Goal: Transaction & Acquisition: Purchase product/service

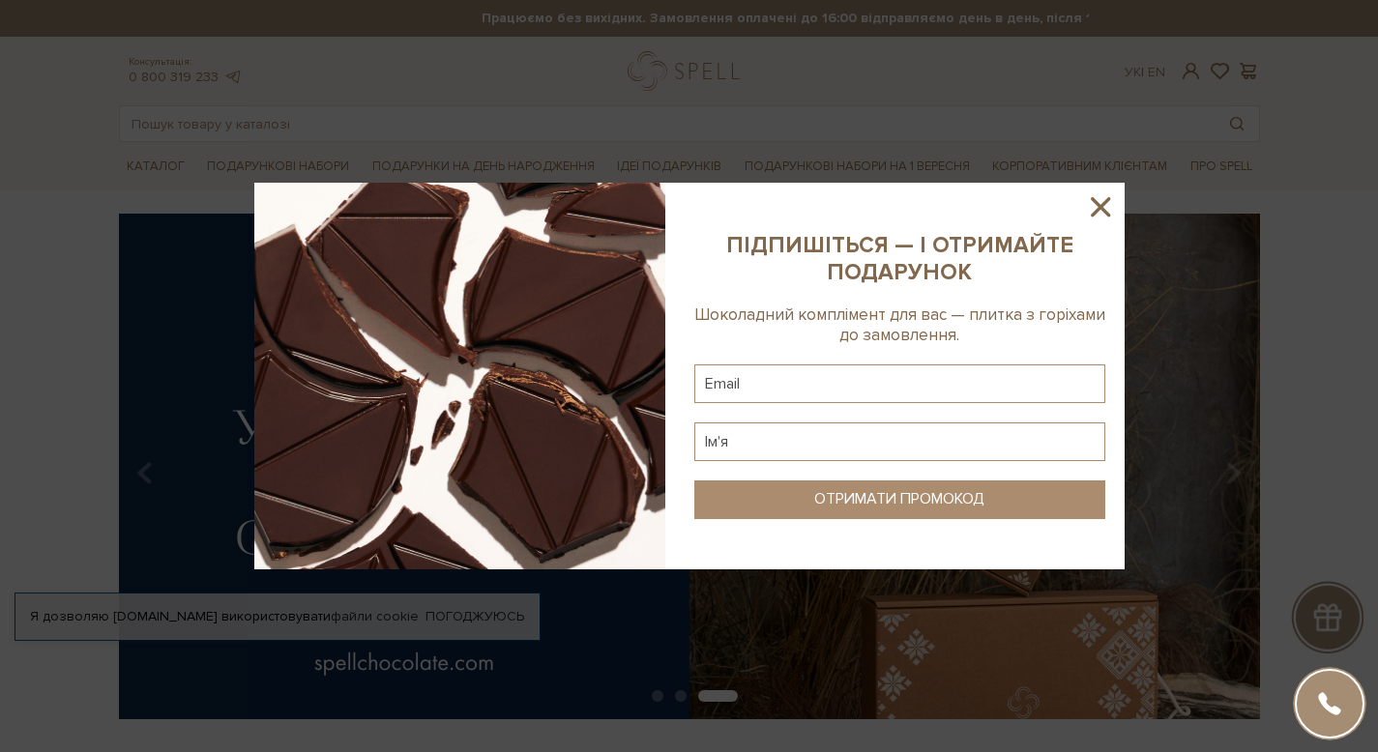
click at [1097, 207] on icon at bounding box center [1099, 206] width 19 height 19
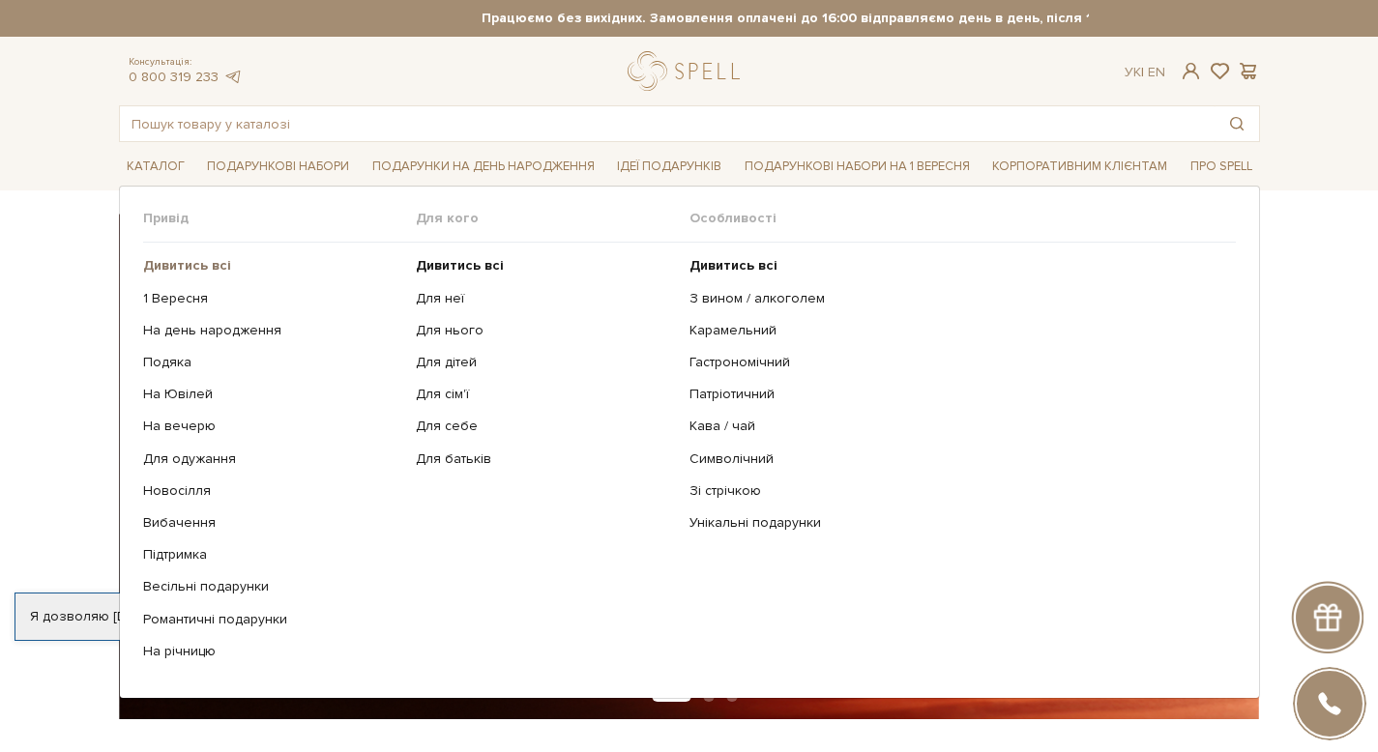
click at [187, 266] on b "Дивитись всі" at bounding box center [187, 265] width 88 height 16
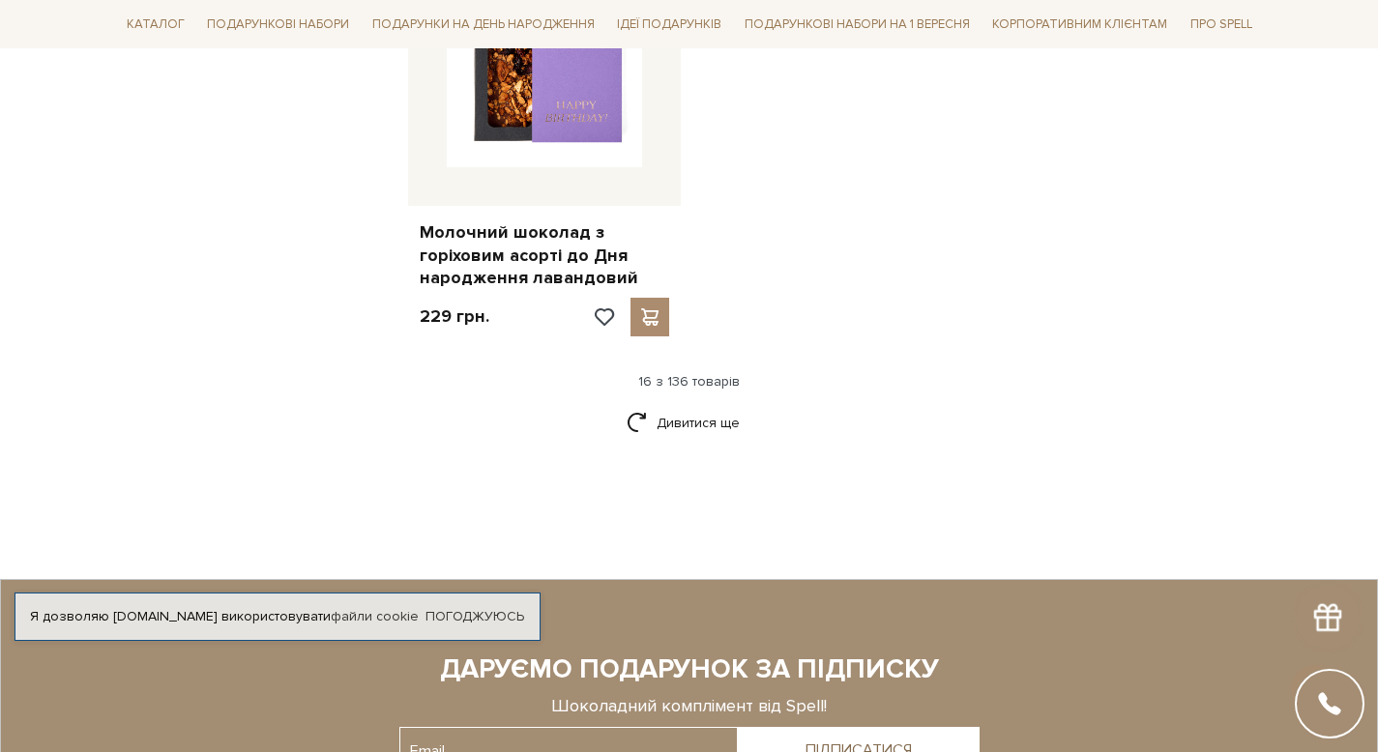
scroll to position [2594, 0]
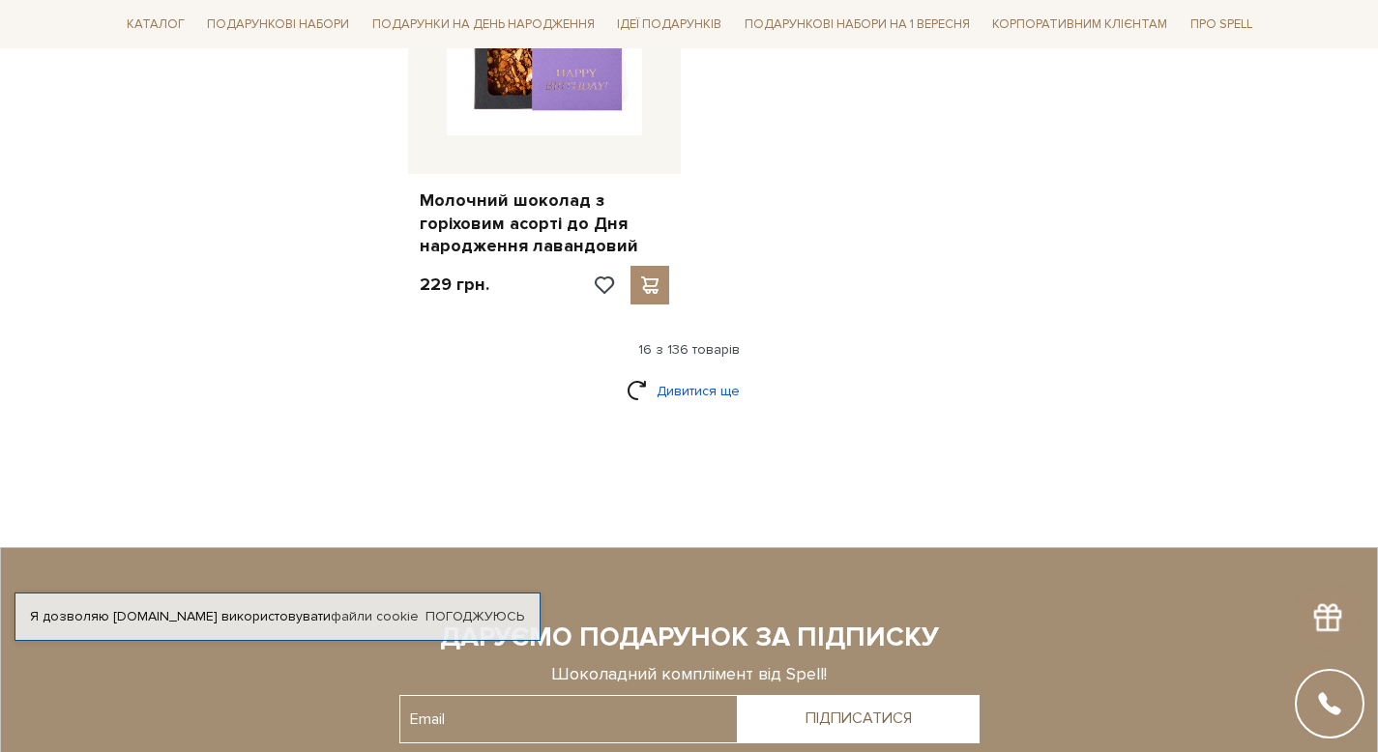
click at [679, 374] on link "Дивитися ще" at bounding box center [689, 391] width 126 height 34
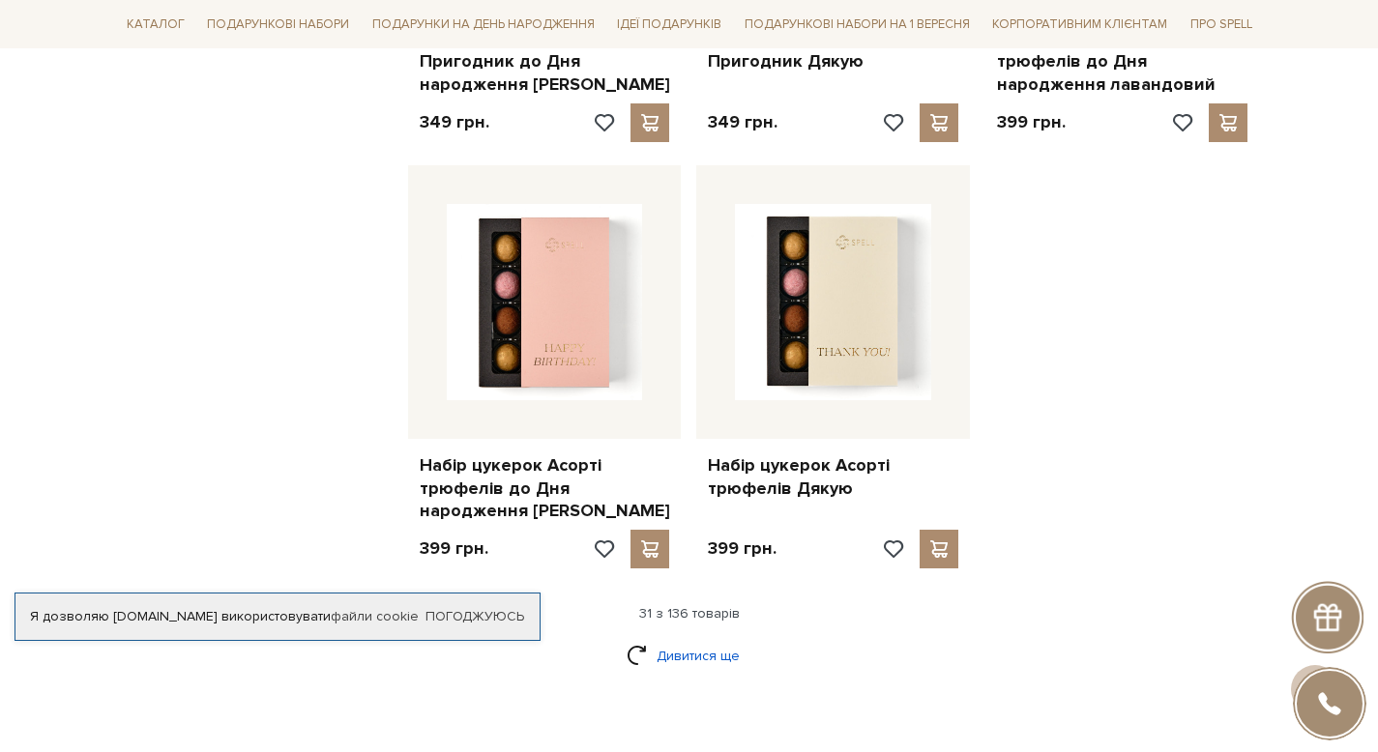
scroll to position [4508, 0]
click at [697, 638] on link "Дивитися ще" at bounding box center [689, 655] width 126 height 34
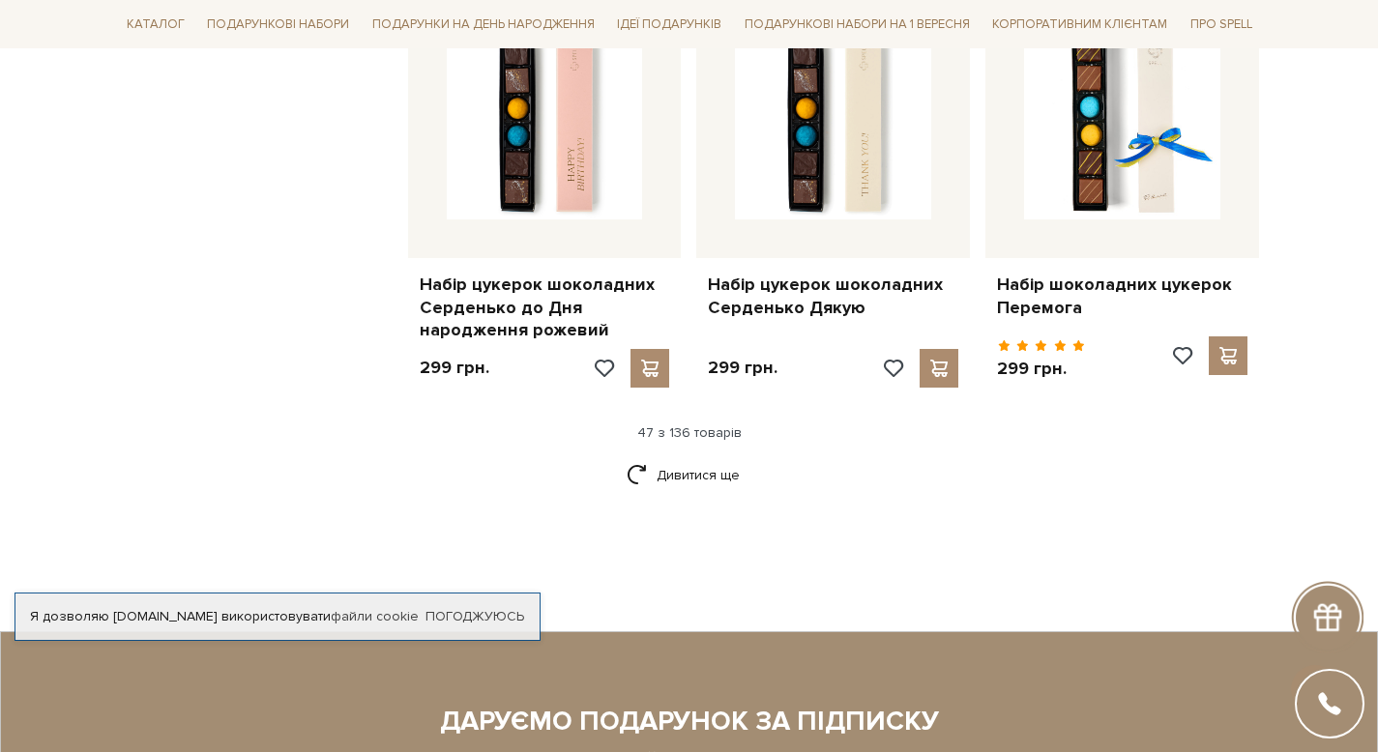
scroll to position [6863, 0]
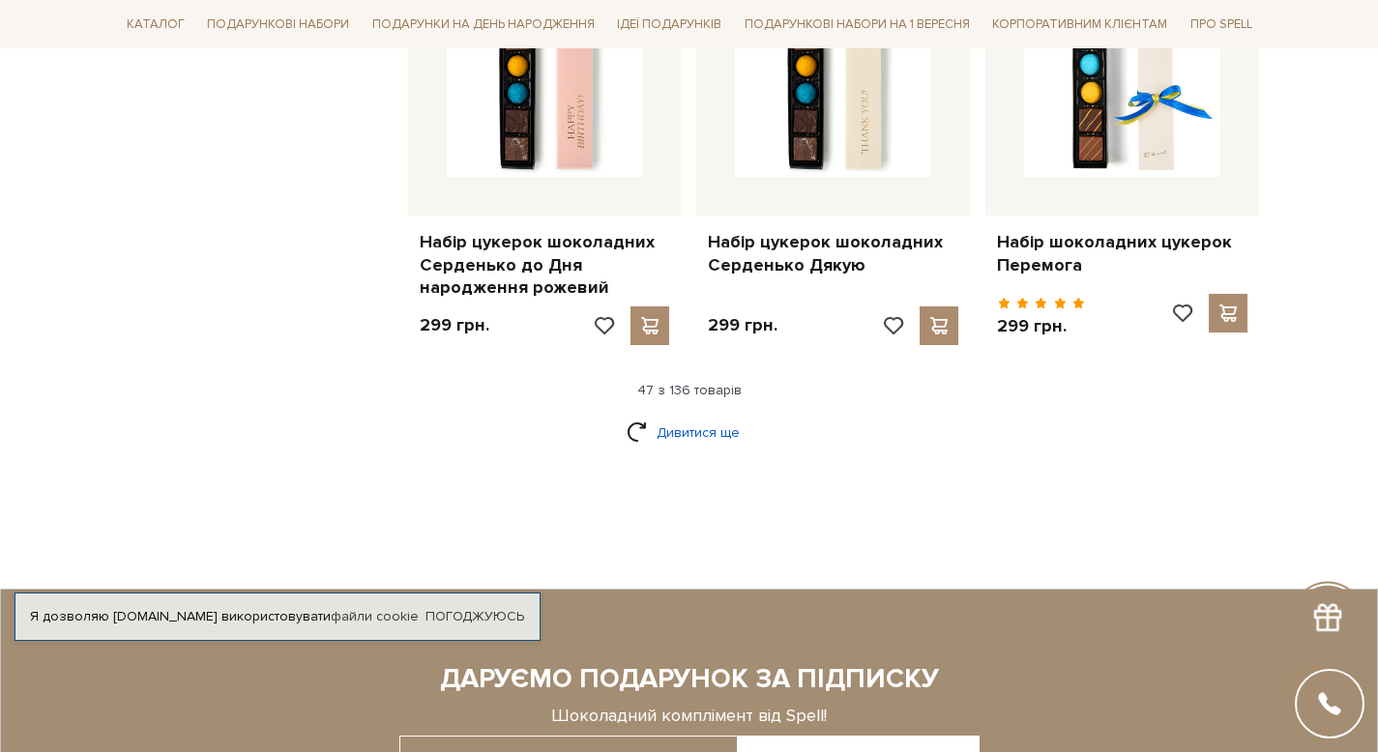
click at [672, 416] on link "Дивитися ще" at bounding box center [689, 433] width 126 height 34
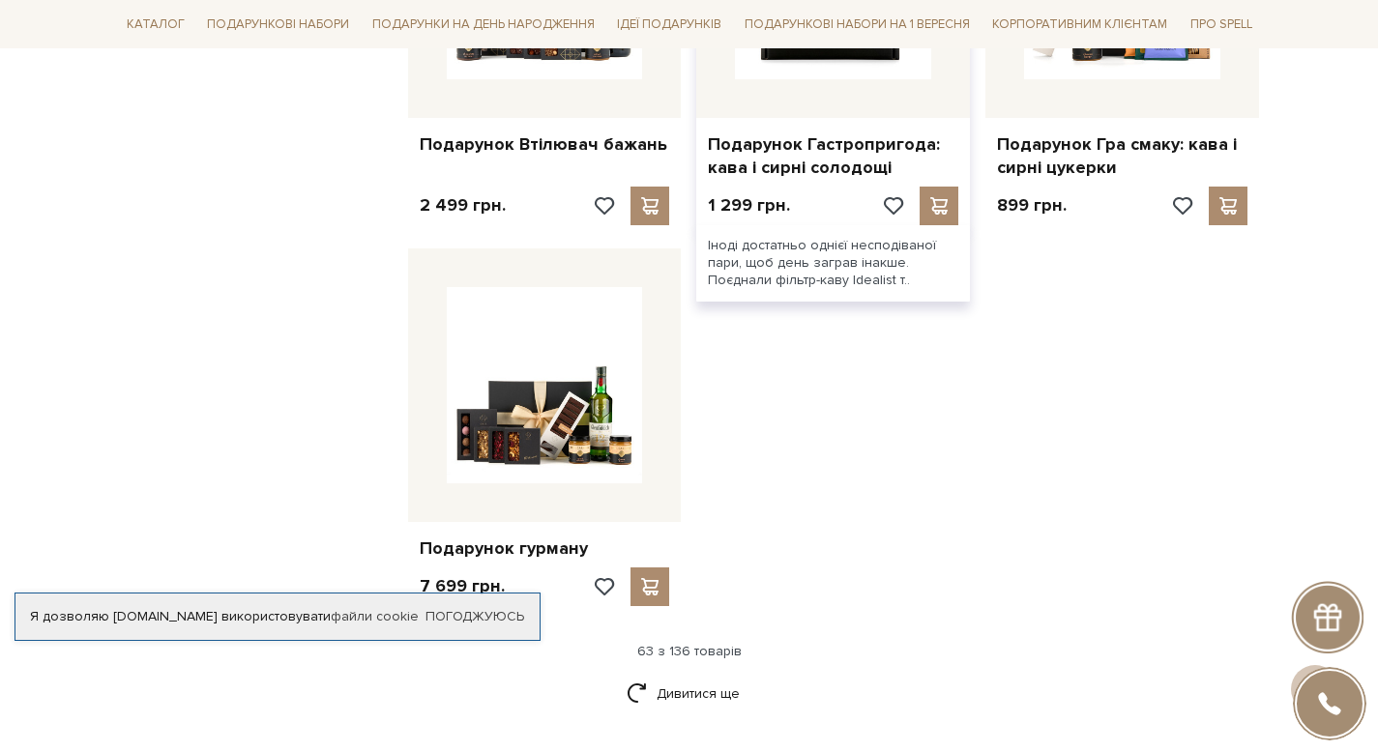
scroll to position [9097, 0]
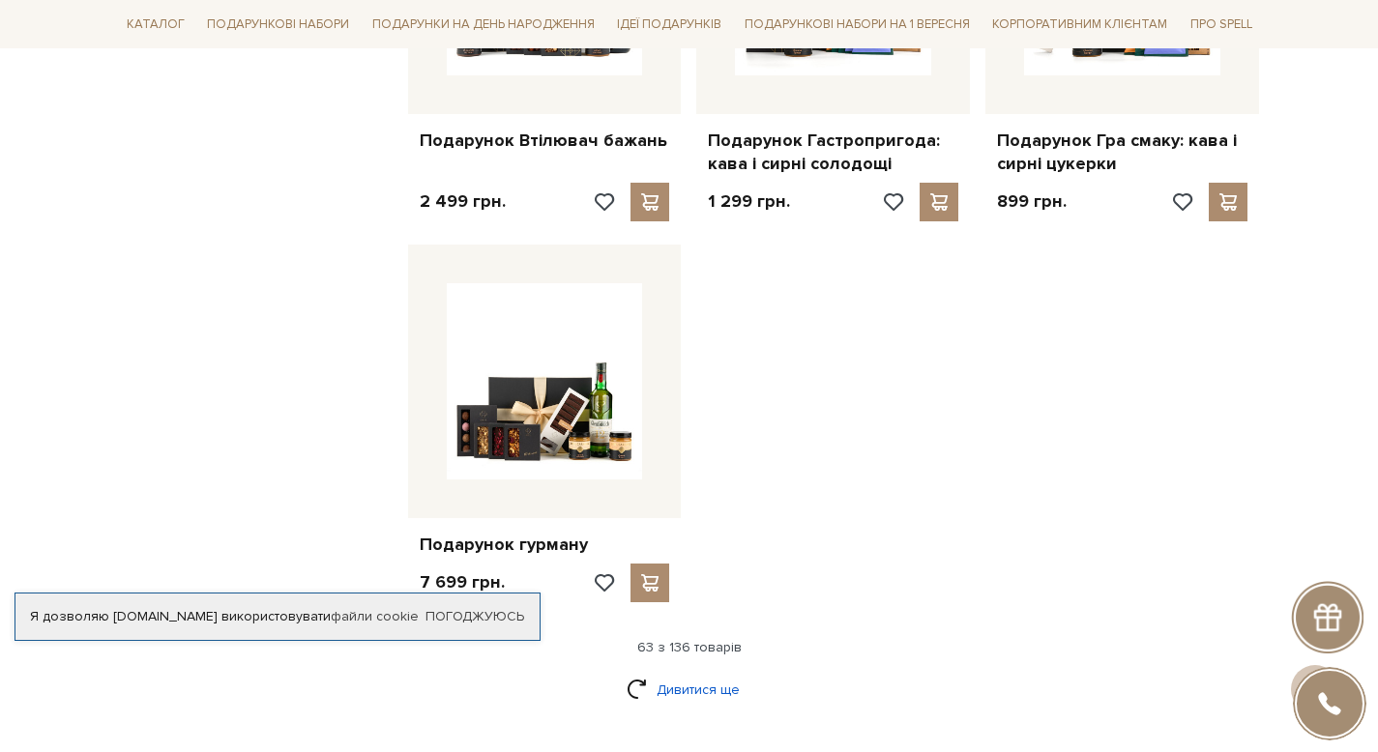
click at [715, 673] on link "Дивитися ще" at bounding box center [689, 690] width 126 height 34
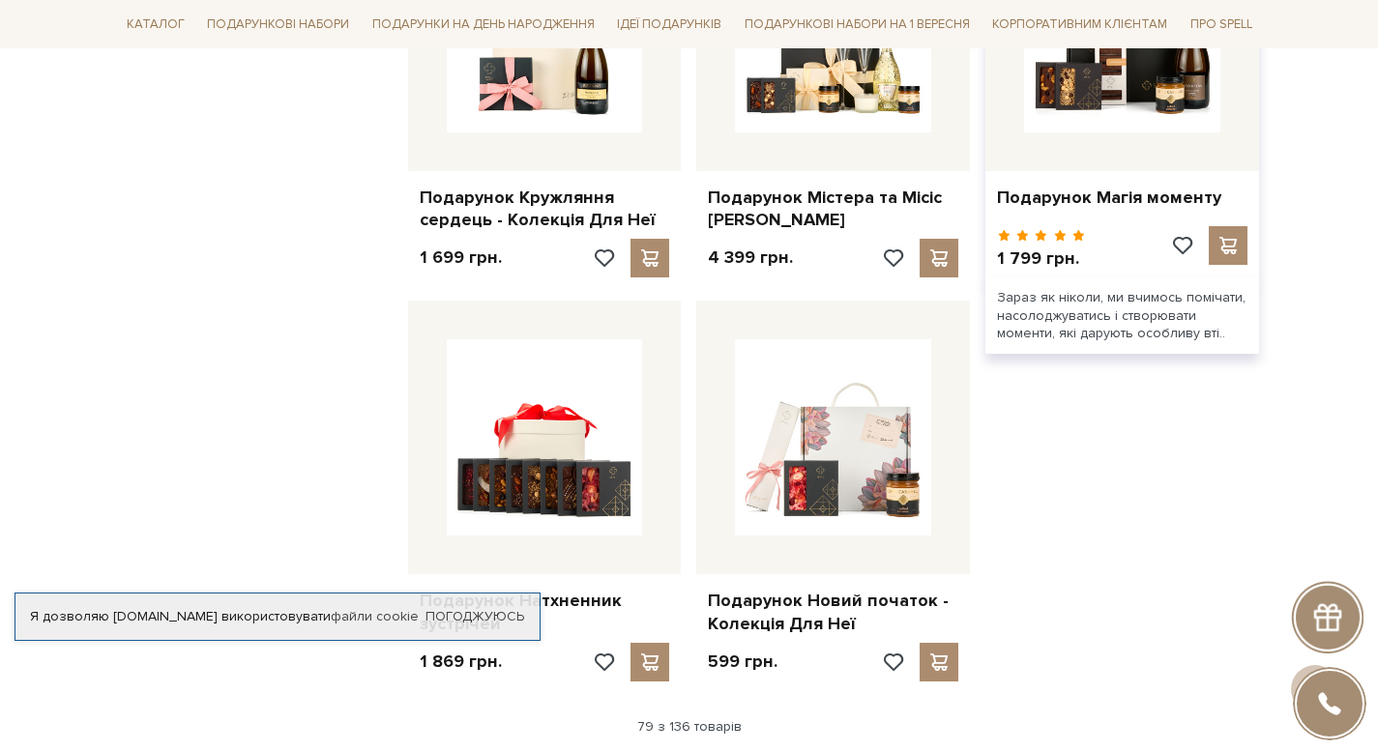
scroll to position [11109, 0]
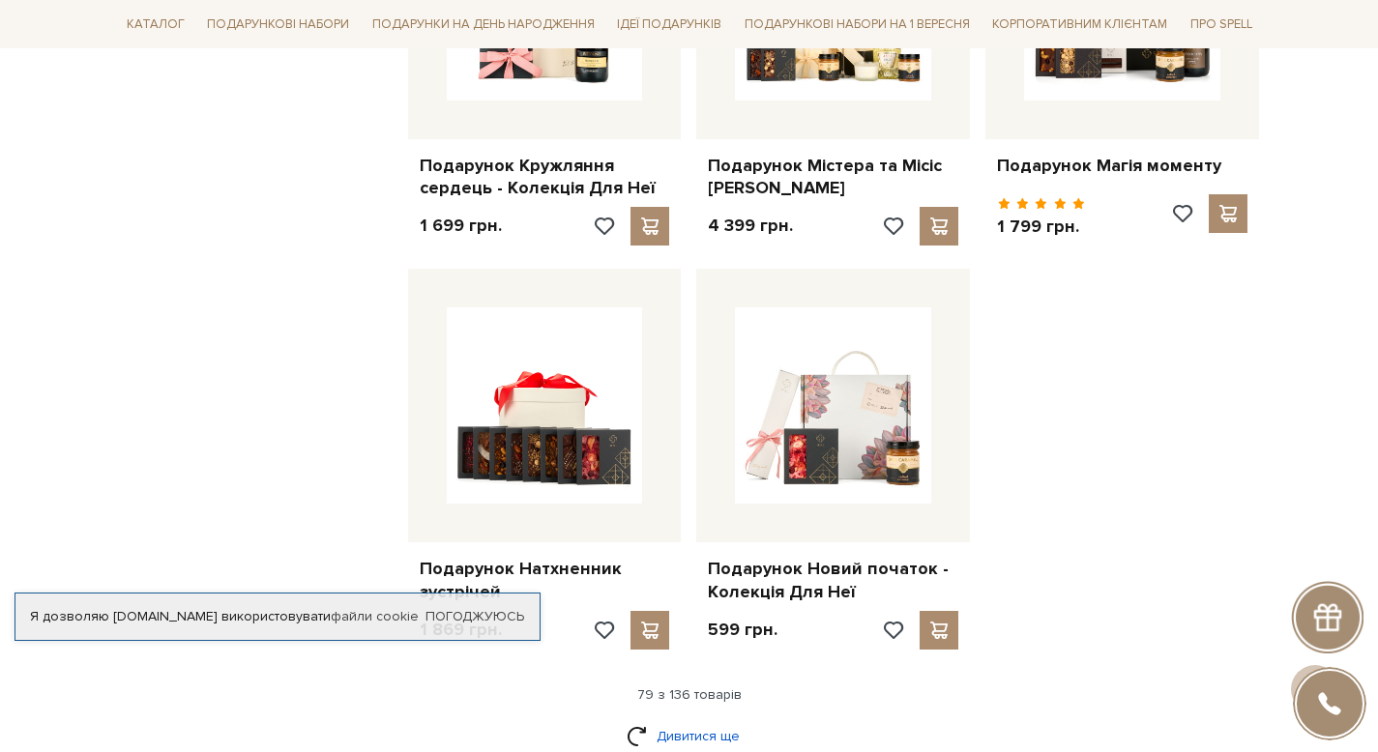
click at [706, 719] on link "Дивитися ще" at bounding box center [689, 736] width 126 height 34
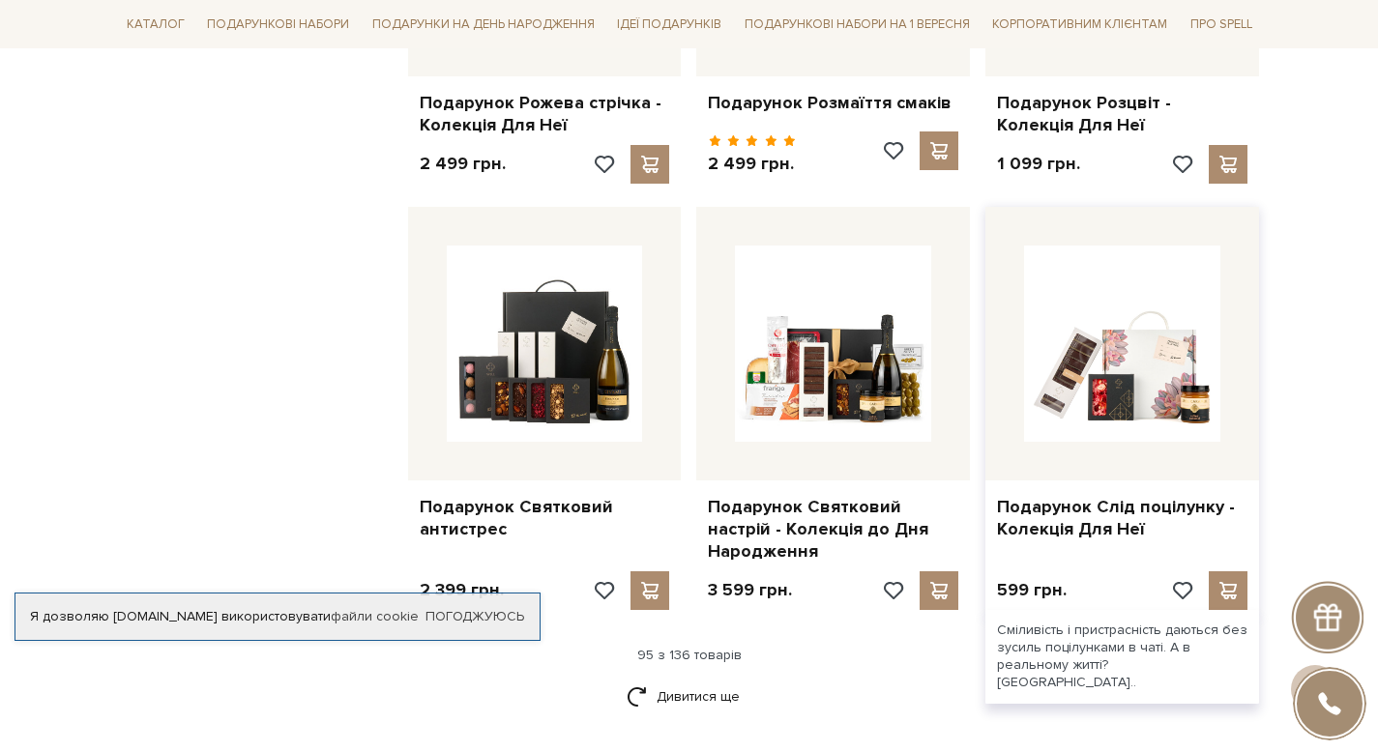
scroll to position [13190, 0]
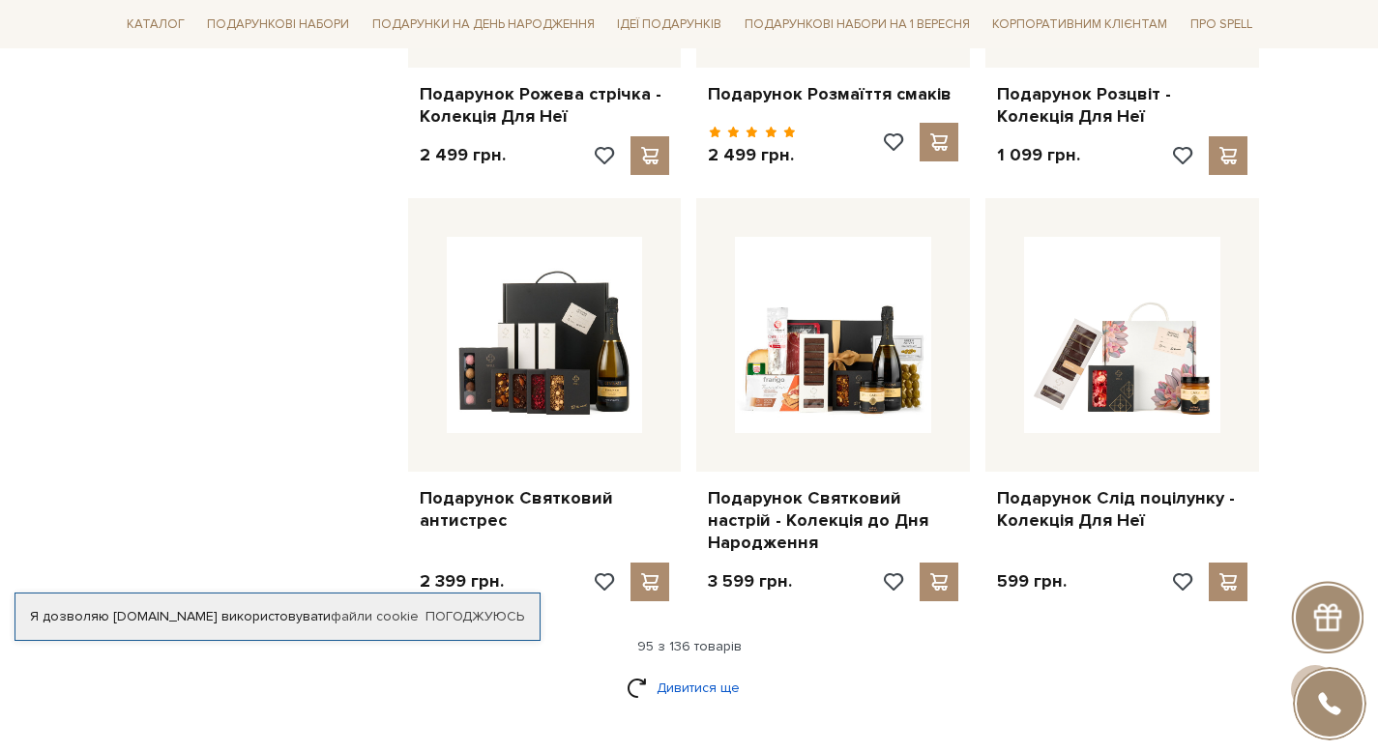
click at [661, 671] on link "Дивитися ще" at bounding box center [689, 688] width 126 height 34
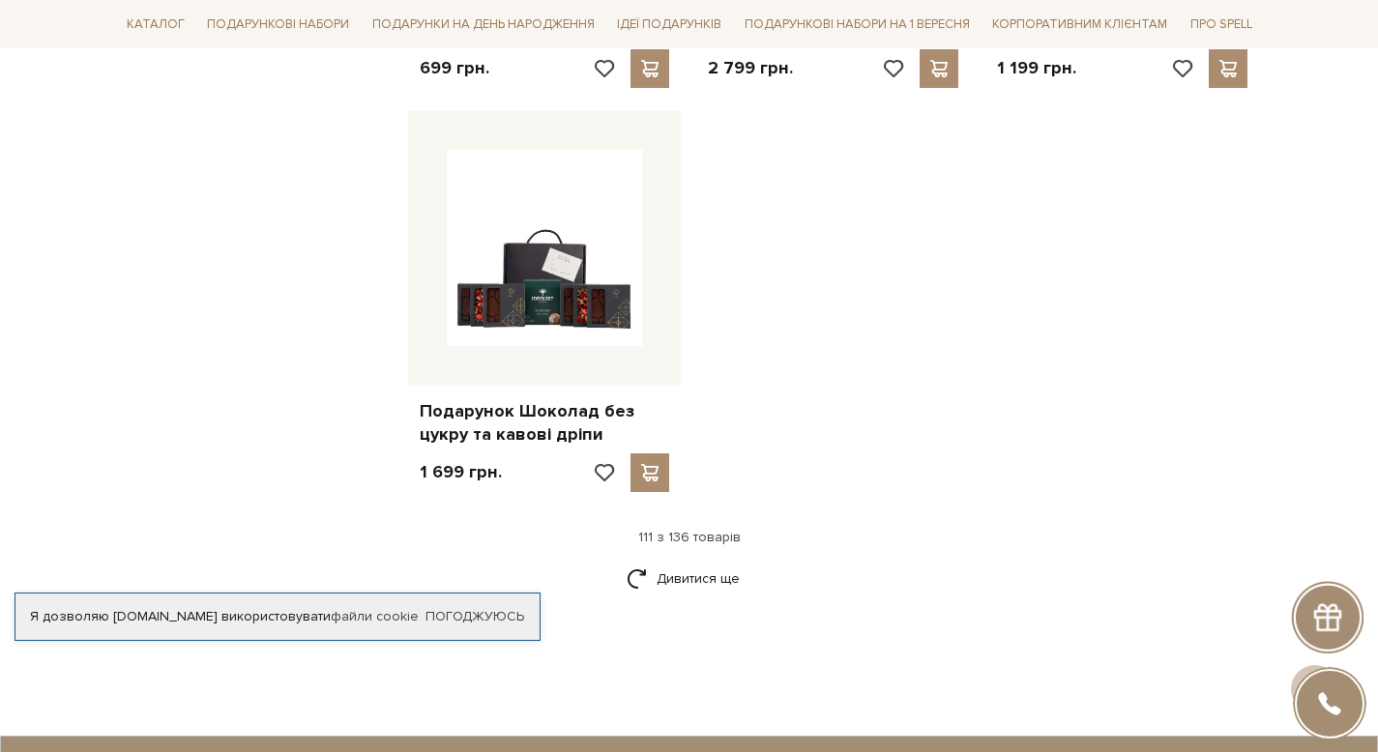
scroll to position [15779, 0]
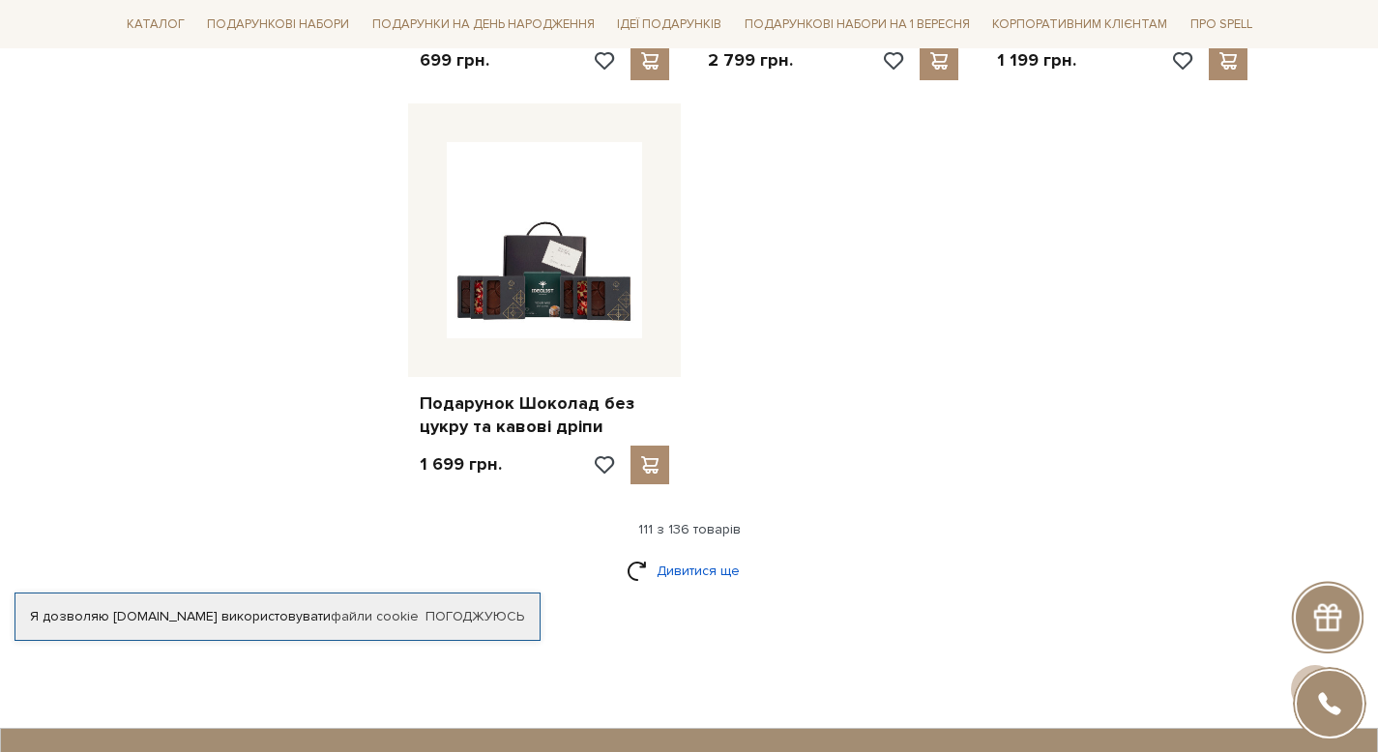
click at [699, 554] on link "Дивитися ще" at bounding box center [689, 571] width 126 height 34
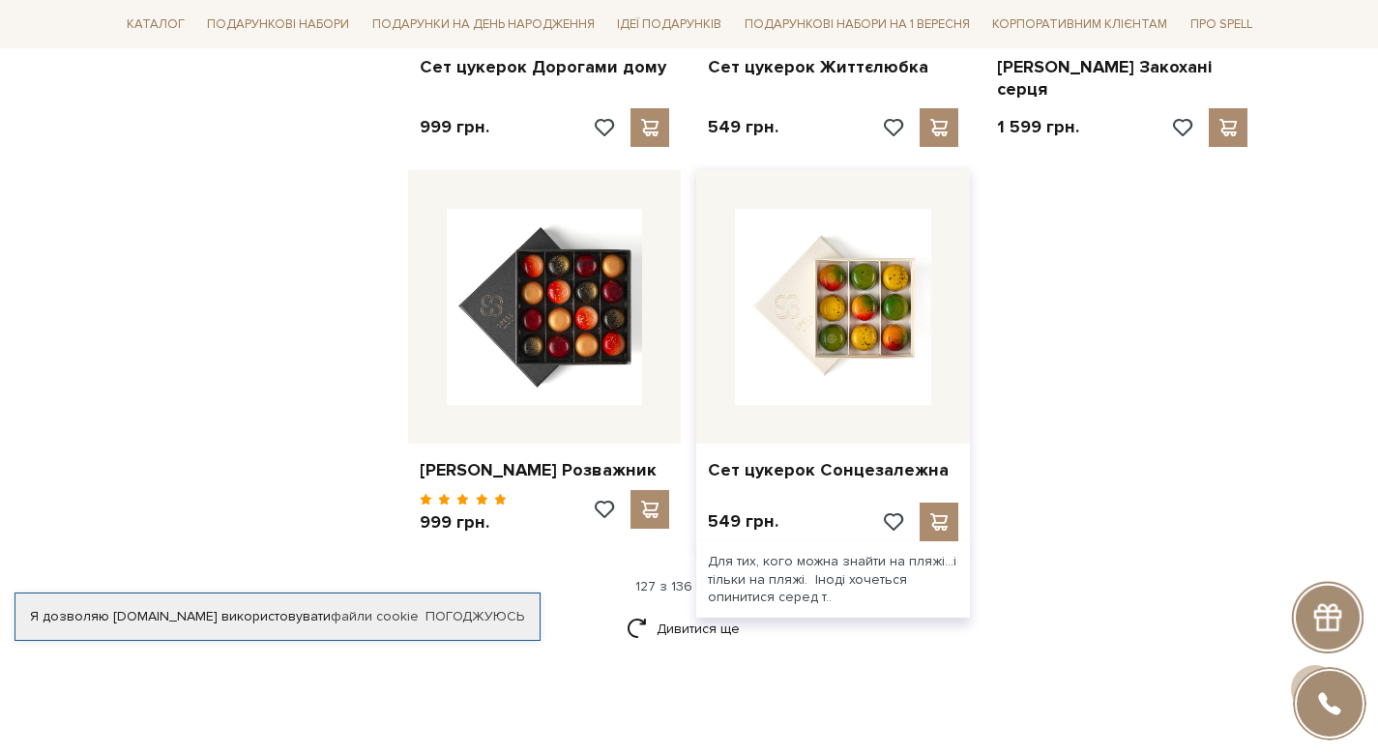
scroll to position [17778, 0]
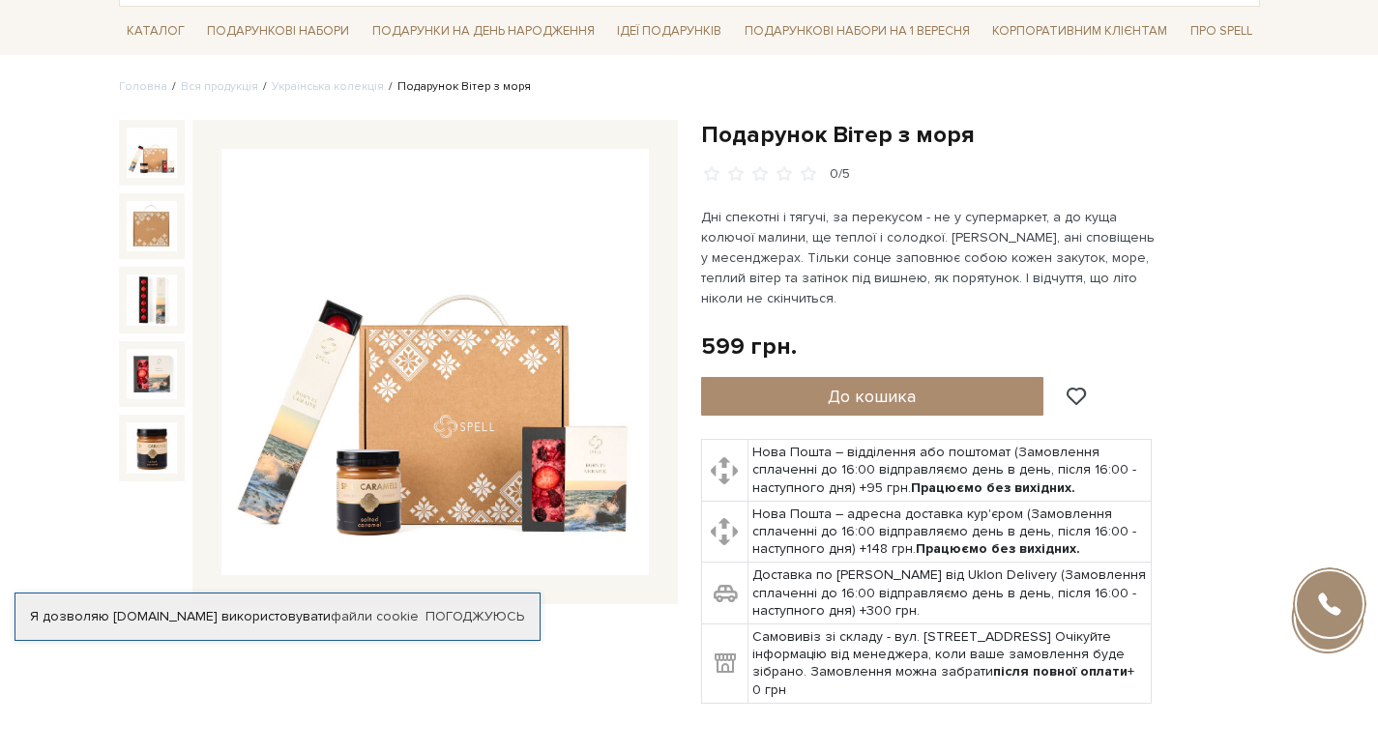
scroll to position [139, 0]
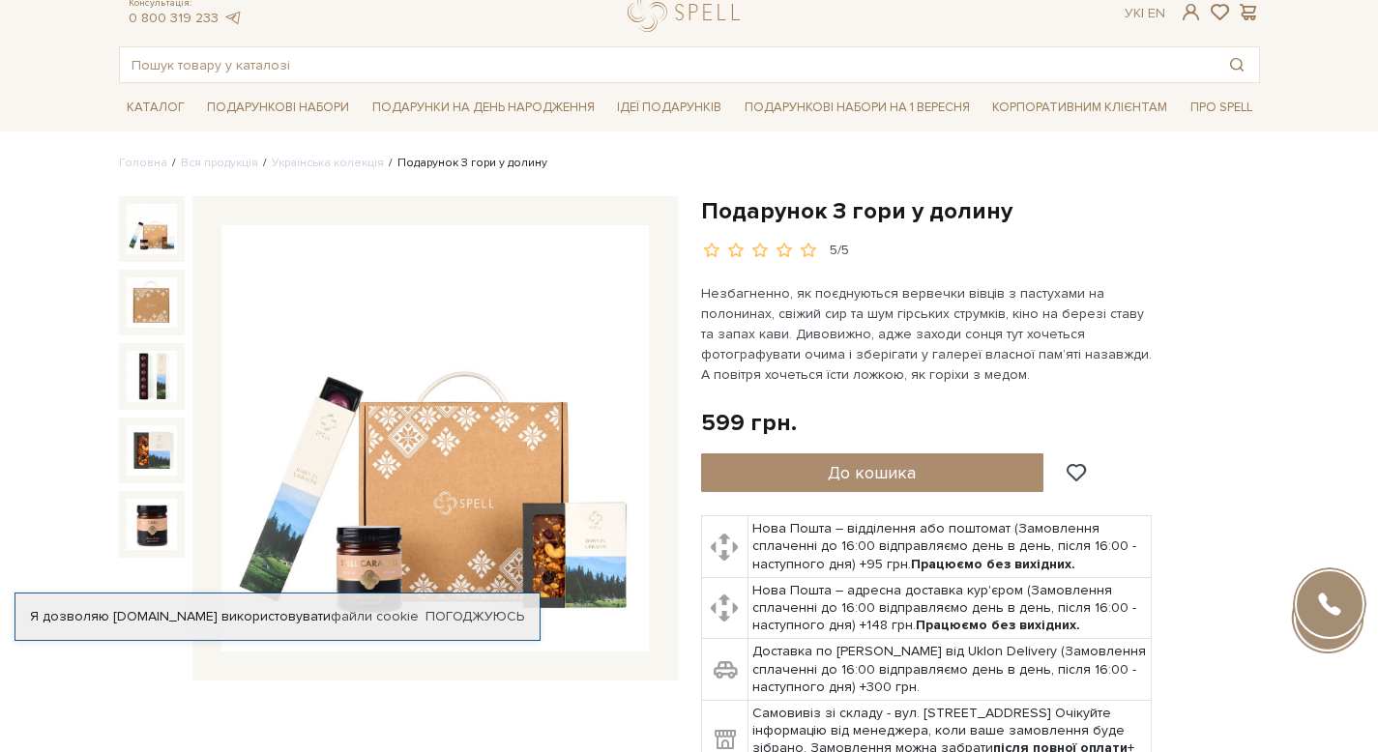
scroll to position [79, 0]
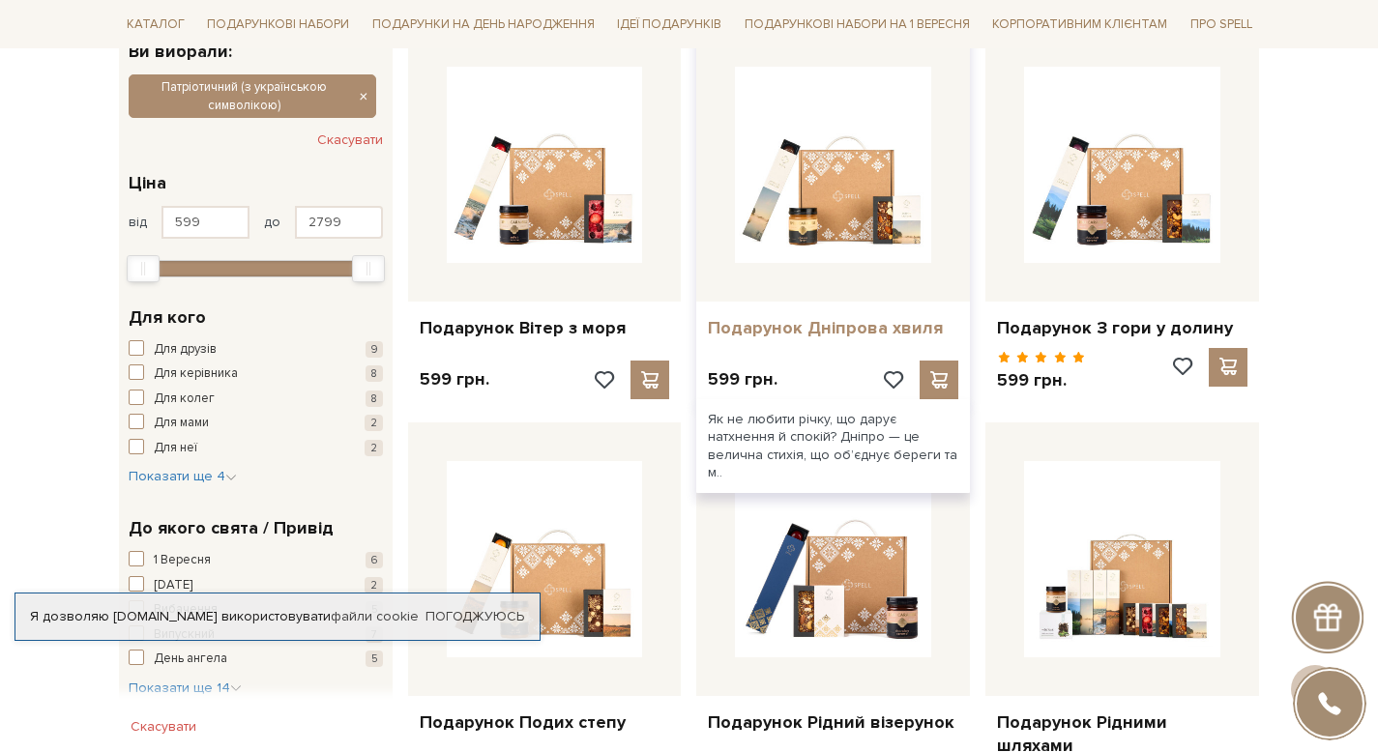
scroll to position [336, 0]
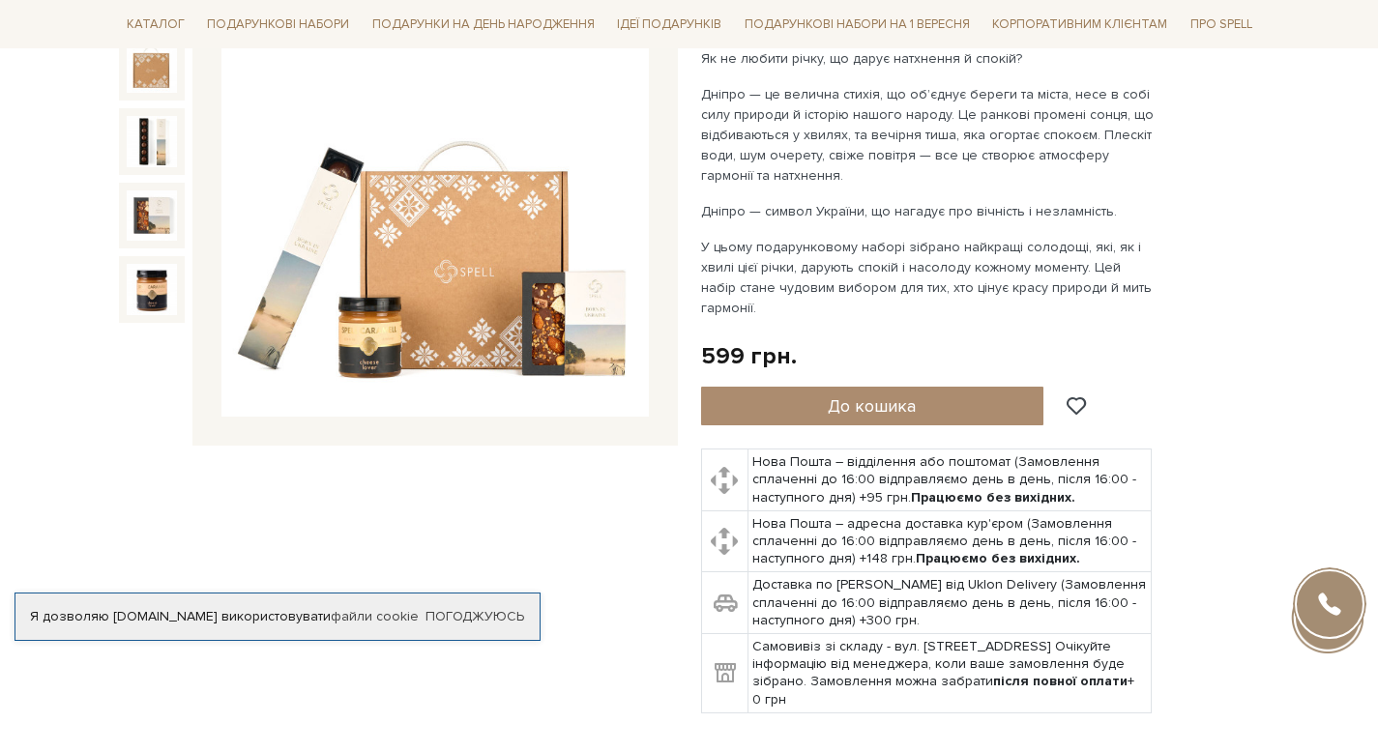
scroll to position [279, 0]
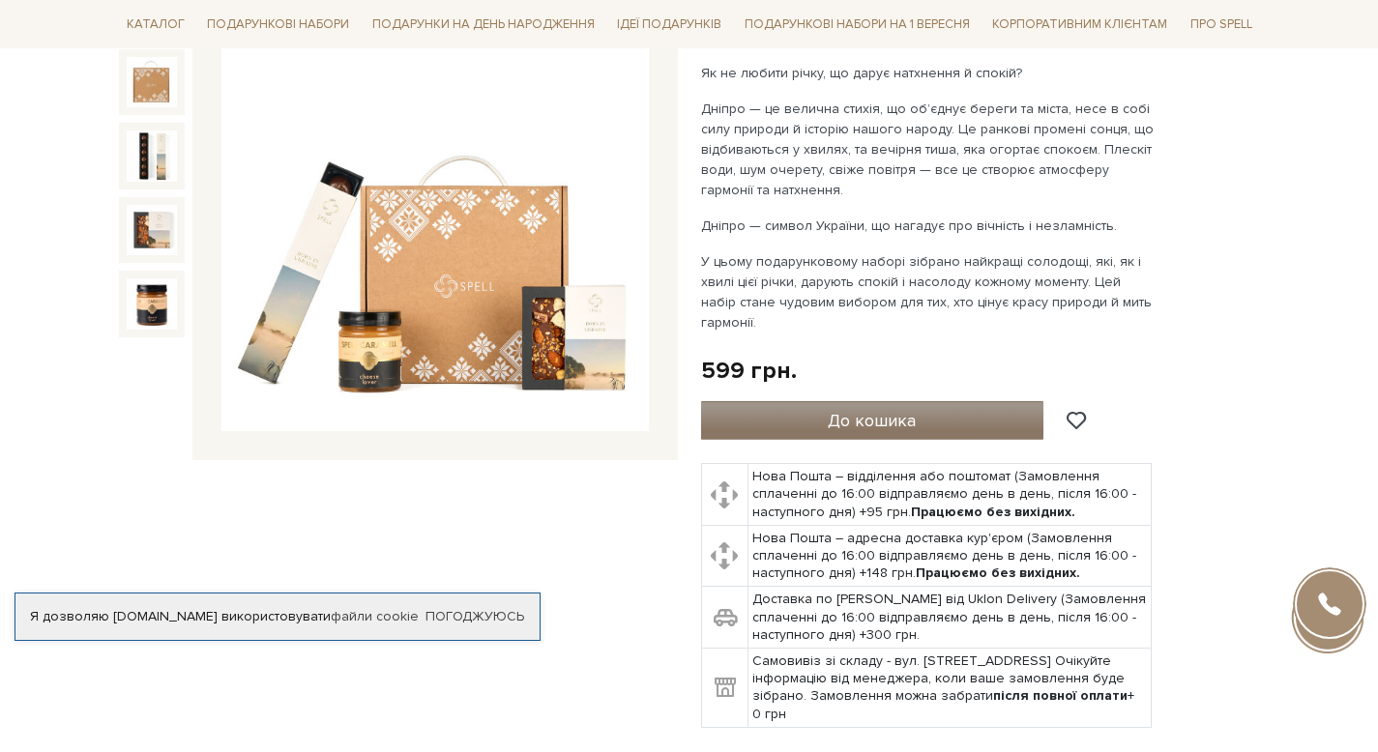
click at [883, 405] on button "До кошика" at bounding box center [872, 420] width 343 height 39
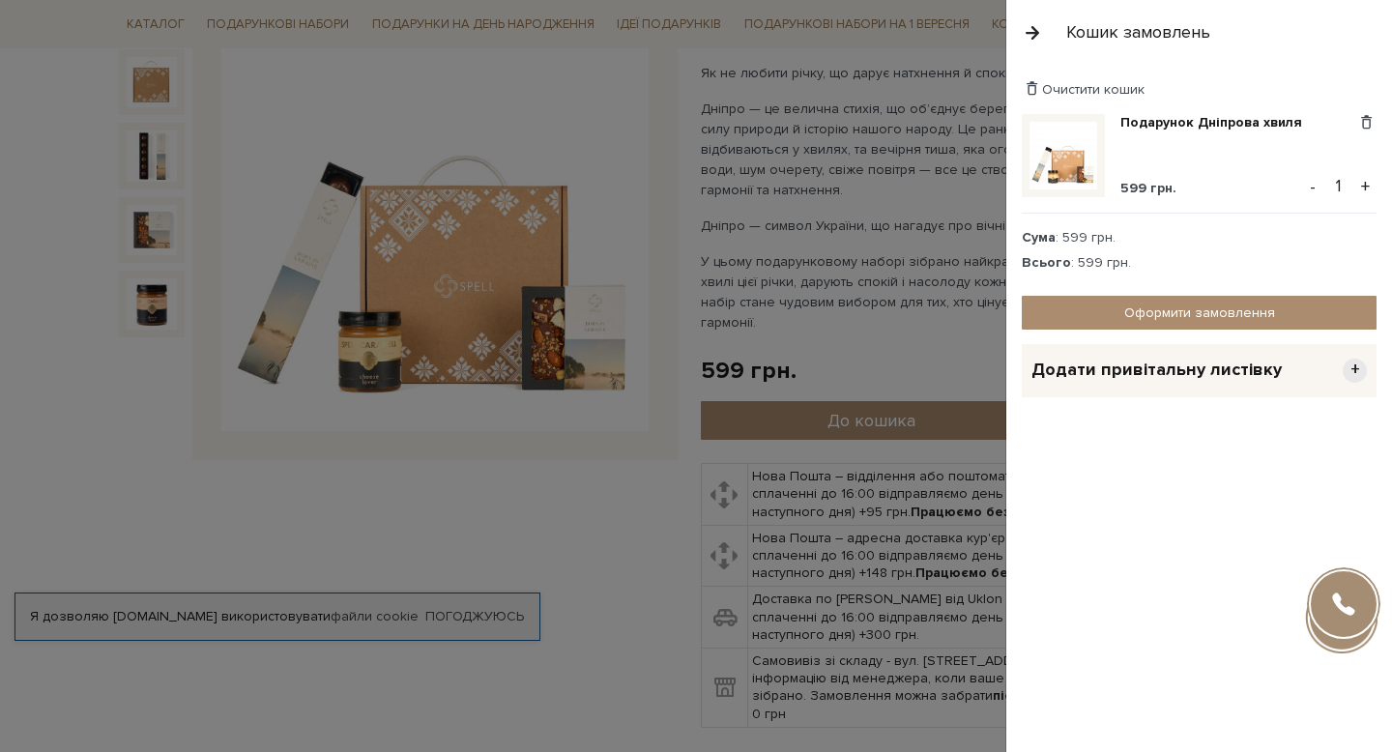
click at [883, 160] on div at bounding box center [696, 376] width 1392 height 752
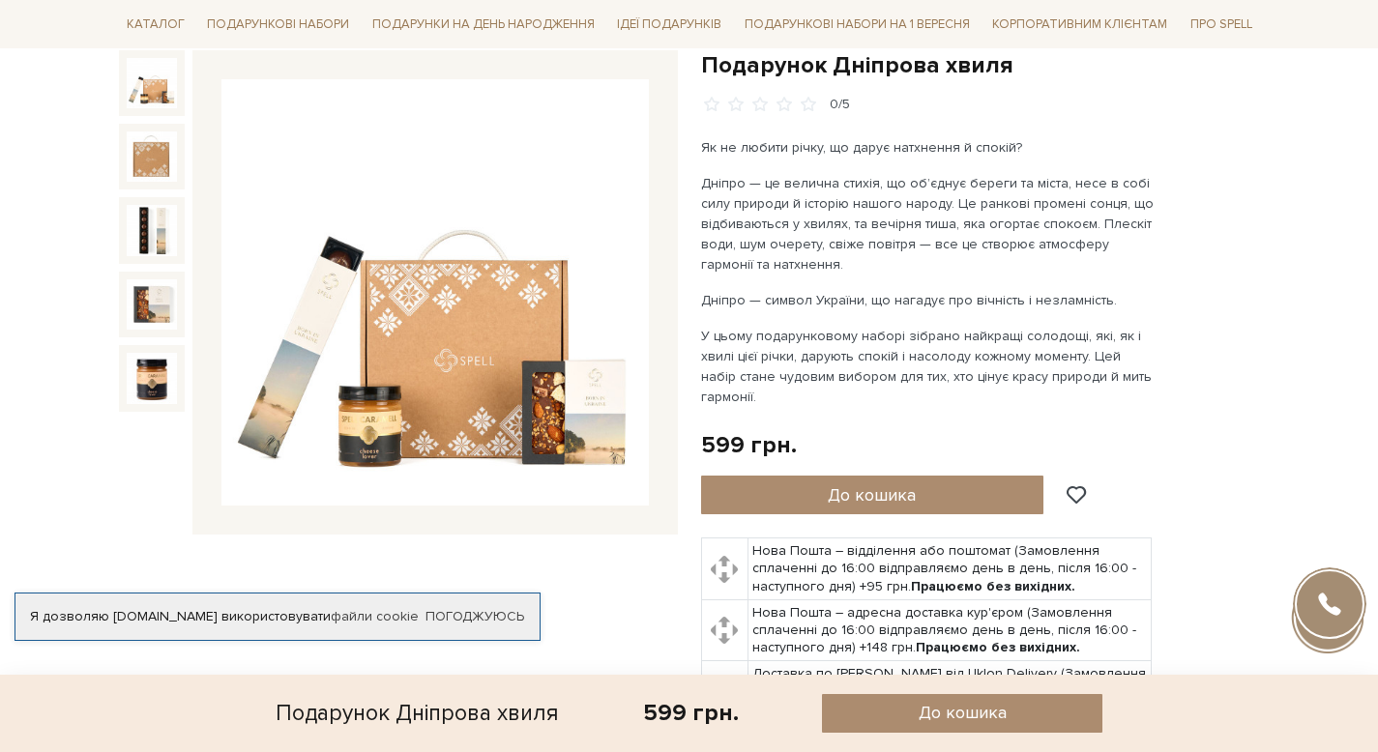
scroll to position [0, 0]
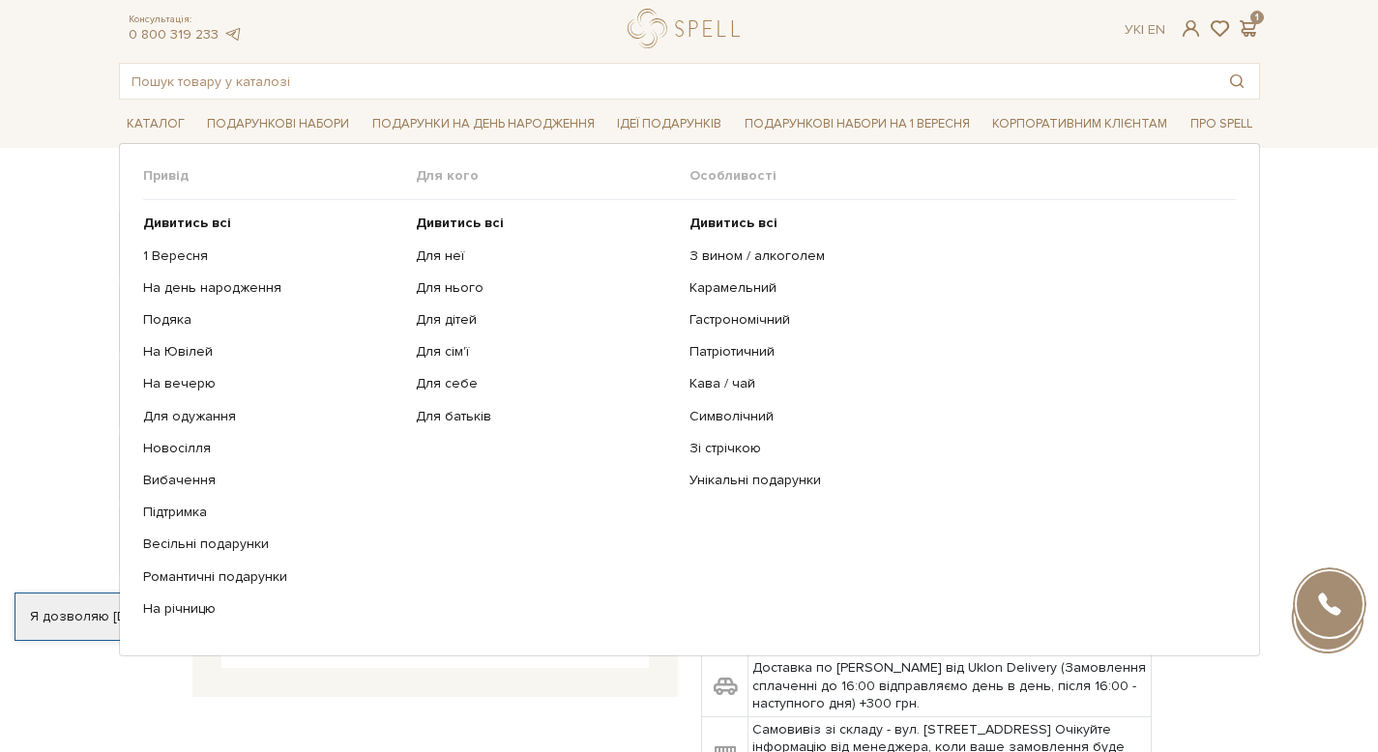
scroll to position [13, 0]
